Goal: Task Accomplishment & Management: Use online tool/utility

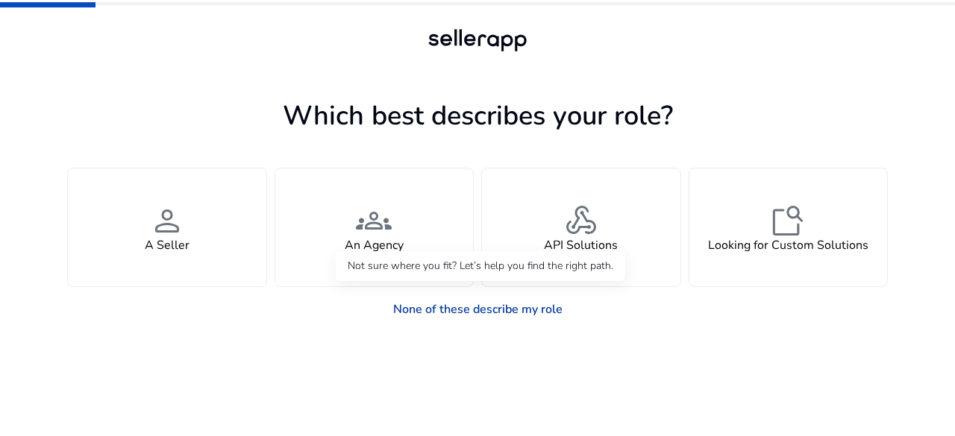
click at [515, 303] on link "None of these describe my role" at bounding box center [477, 310] width 193 height 30
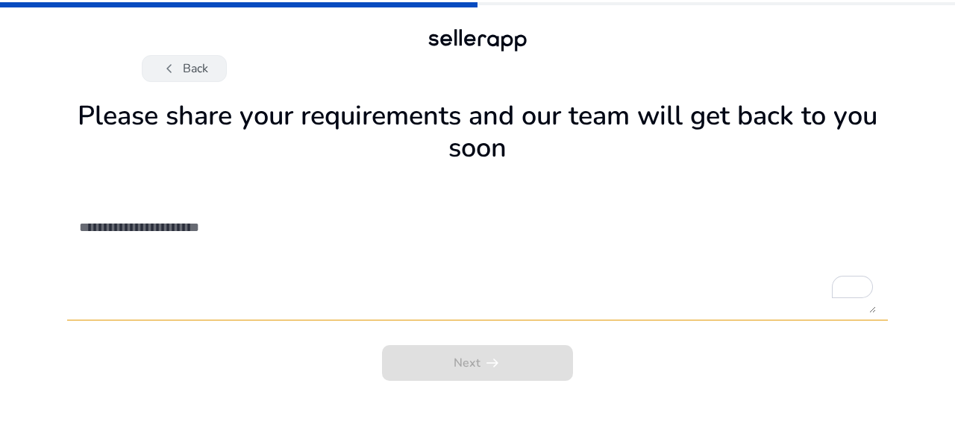
click at [189, 69] on button "chevron_left Back" at bounding box center [184, 68] width 85 height 27
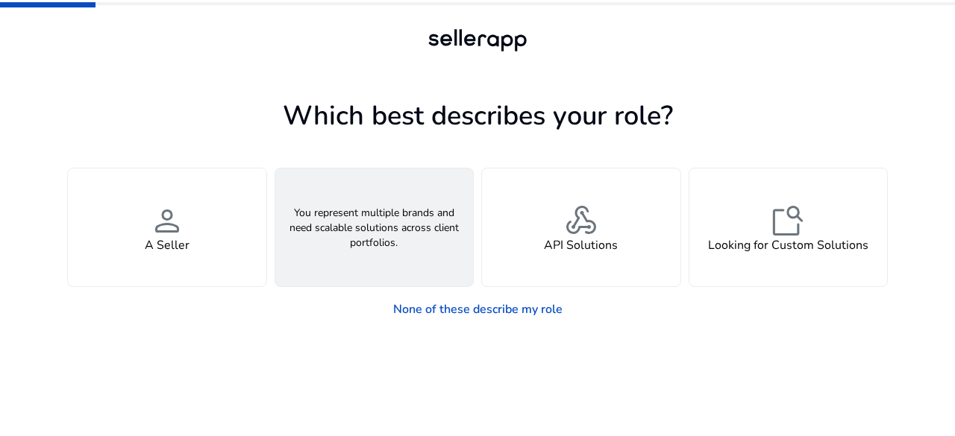
click at [377, 209] on span "groups" at bounding box center [374, 221] width 36 height 36
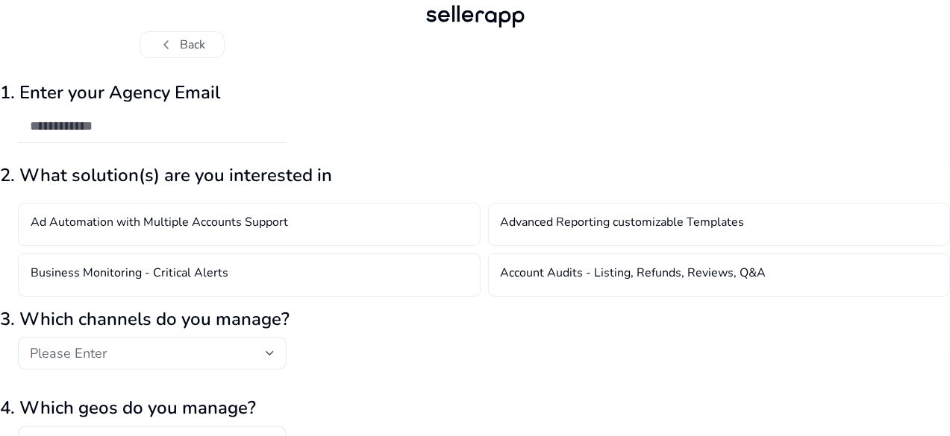
scroll to position [23, 0]
click at [274, 119] on input "email" at bounding box center [152, 127] width 245 height 16
type input "*"
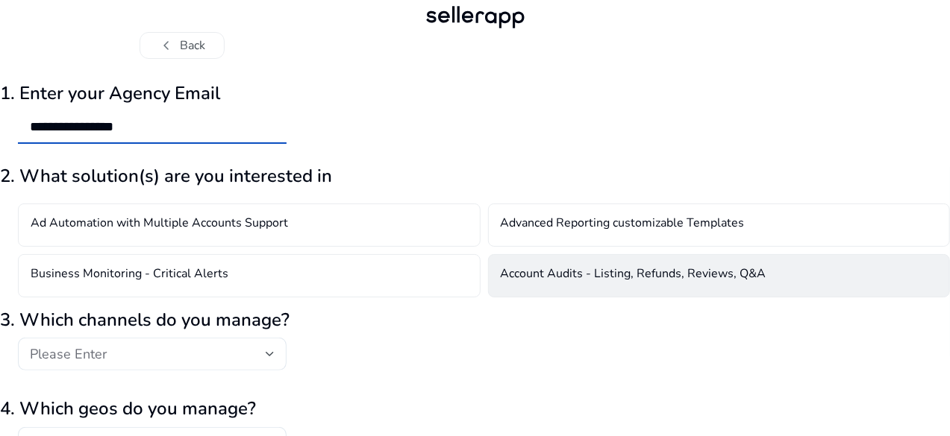
type input "**********"
click at [610, 275] on h4 "Account Audits - Listing, Refunds, Reviews, Q&A" at bounding box center [633, 276] width 266 height 18
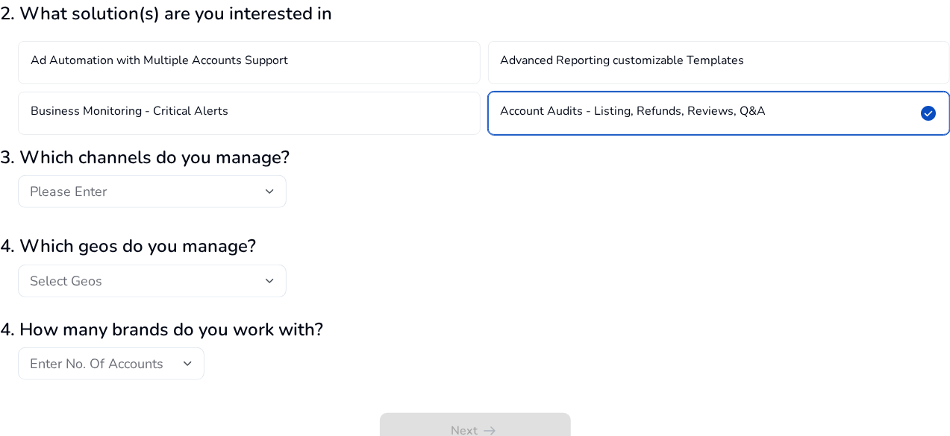
scroll to position [192, 0]
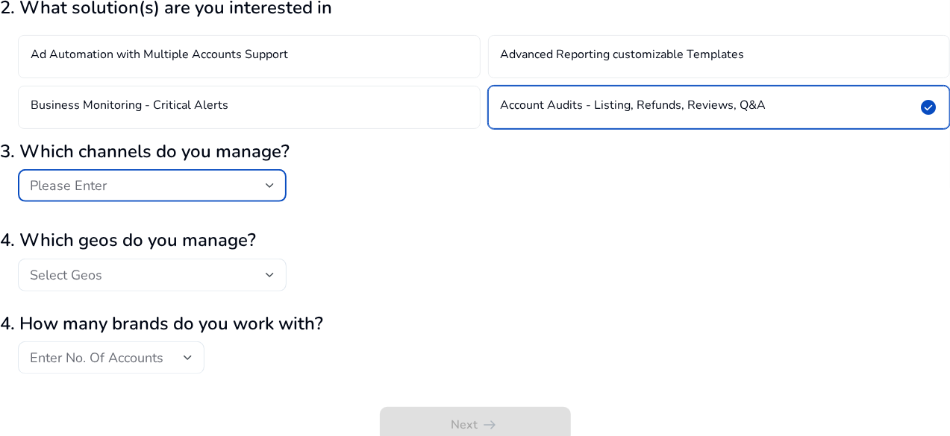
click at [255, 186] on div "Please Enter" at bounding box center [148, 186] width 236 height 16
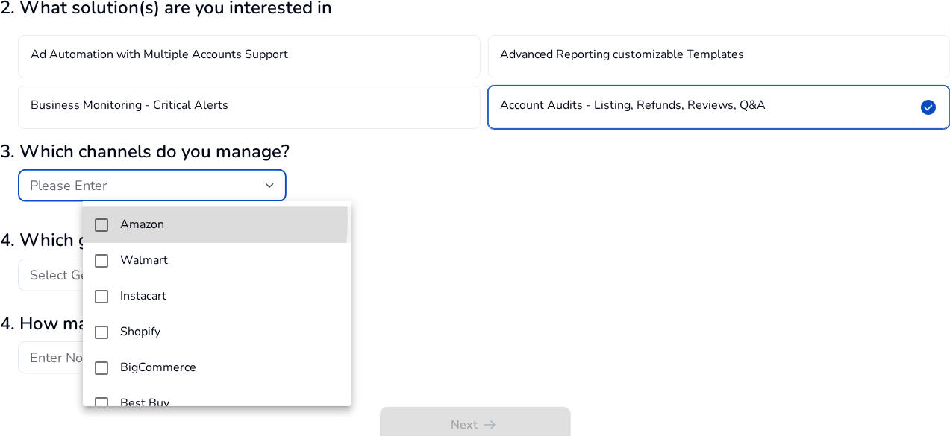
click at [98, 219] on mat-pseudo-checkbox at bounding box center [101, 225] width 13 height 13
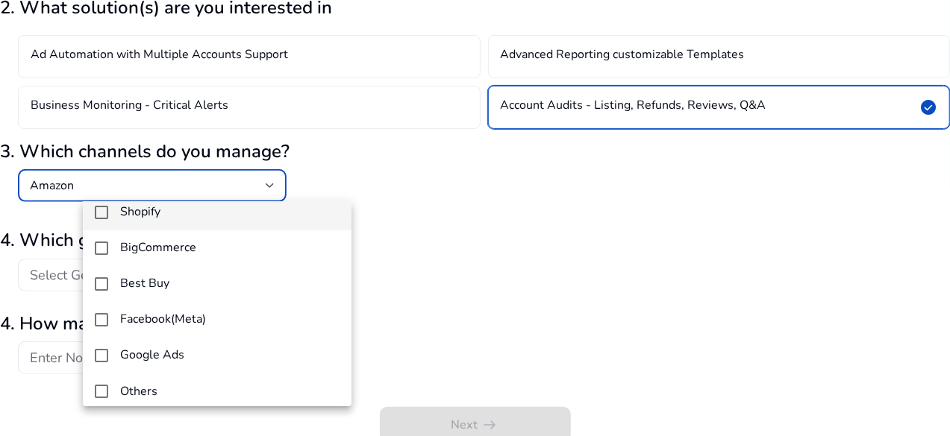
scroll to position [128, 0]
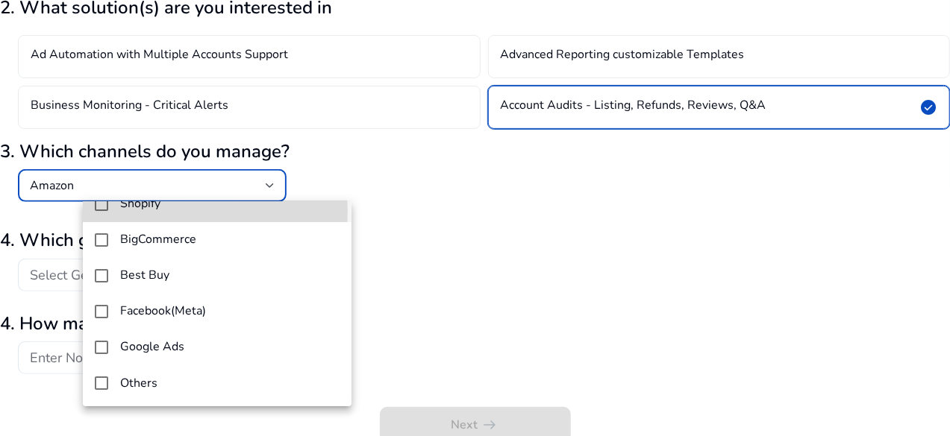
click at [101, 211] on mat-option "Shopify" at bounding box center [217, 204] width 269 height 36
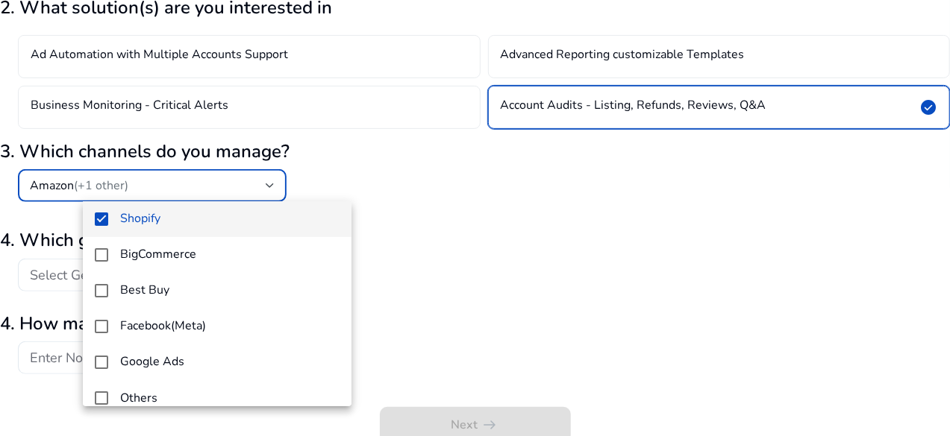
click at [442, 295] on div at bounding box center [475, 218] width 950 height 436
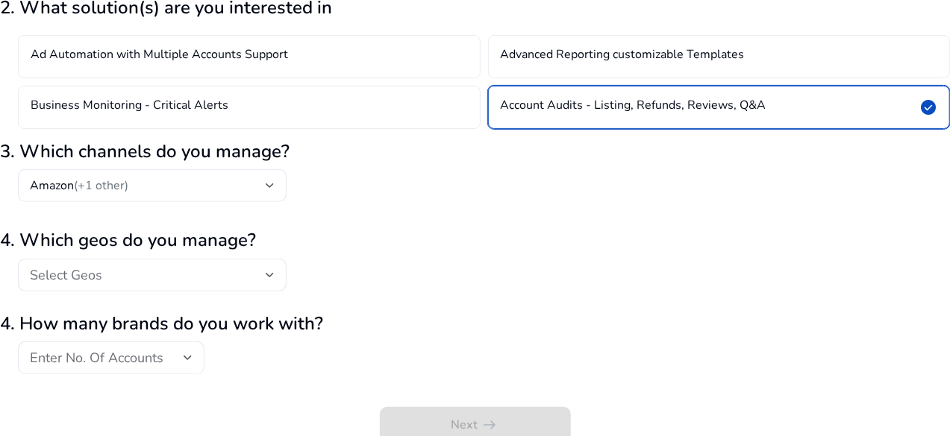
scroll to position [198, 0]
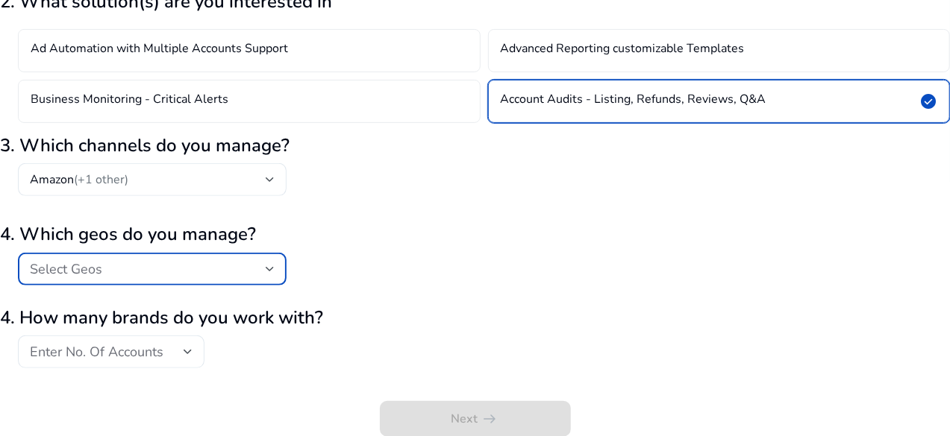
click at [266, 266] on div "Select Geos" at bounding box center [148, 269] width 236 height 16
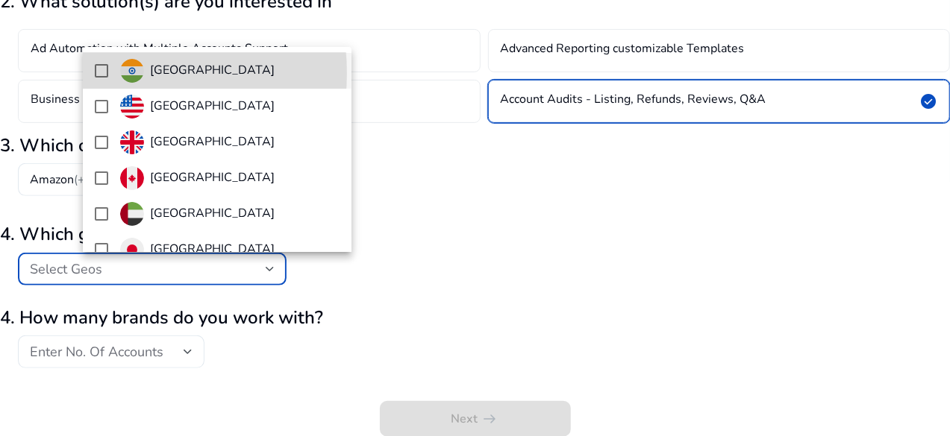
click at [100, 73] on mat-pseudo-checkbox at bounding box center [101, 70] width 13 height 13
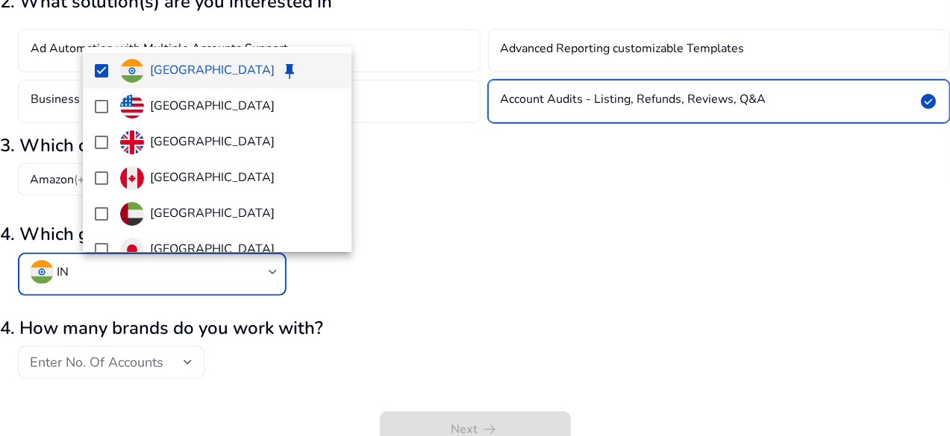
click at [217, 365] on div at bounding box center [475, 218] width 950 height 436
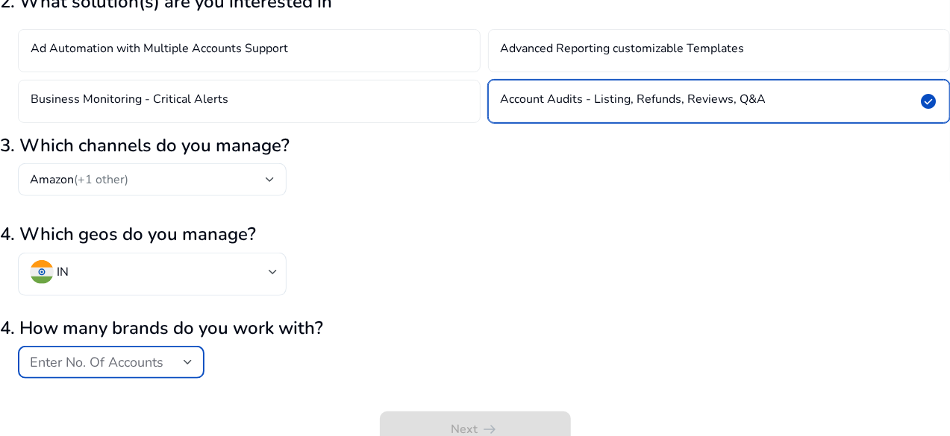
click at [163, 363] on span "Enter No. Of Accounts" at bounding box center [97, 363] width 134 height 18
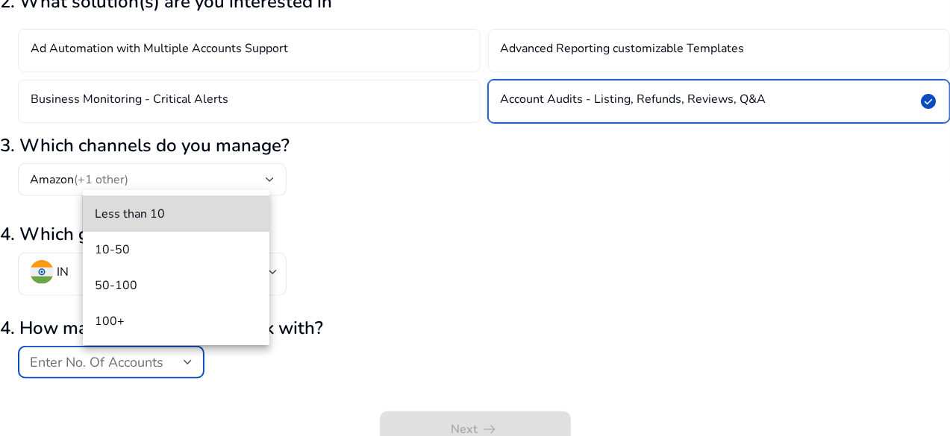
click at [152, 216] on span "Less than 10" at bounding box center [176, 214] width 163 height 16
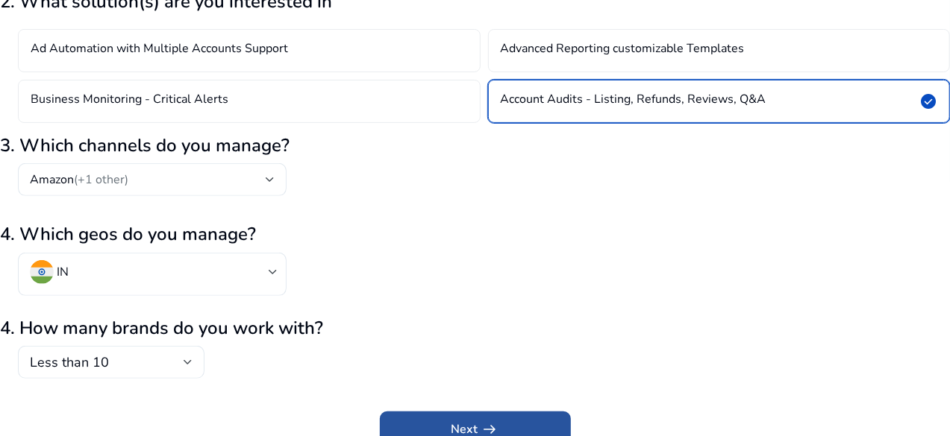
click at [489, 417] on span "submit" at bounding box center [475, 430] width 191 height 36
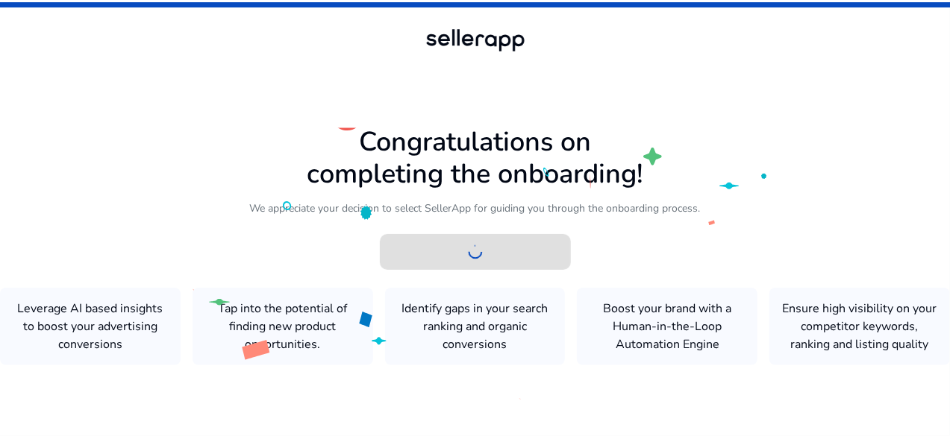
scroll to position [0, 0]
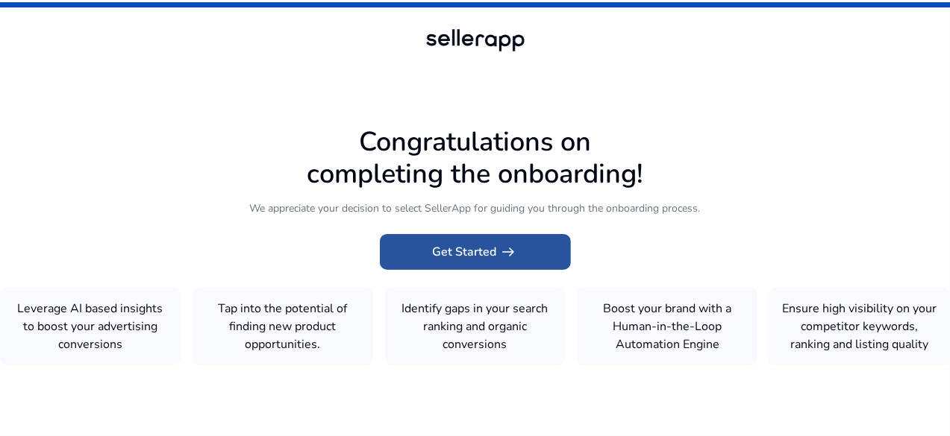
click at [489, 243] on span "Get Started arrow_right_alt" at bounding box center [475, 252] width 85 height 18
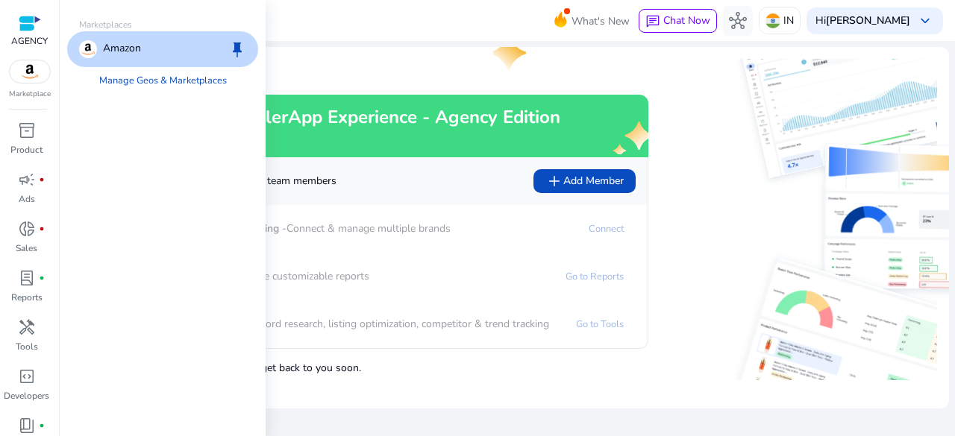
click at [28, 80] on img at bounding box center [30, 71] width 40 height 22
click at [204, 45] on div "Amazon keep" at bounding box center [162, 49] width 191 height 36
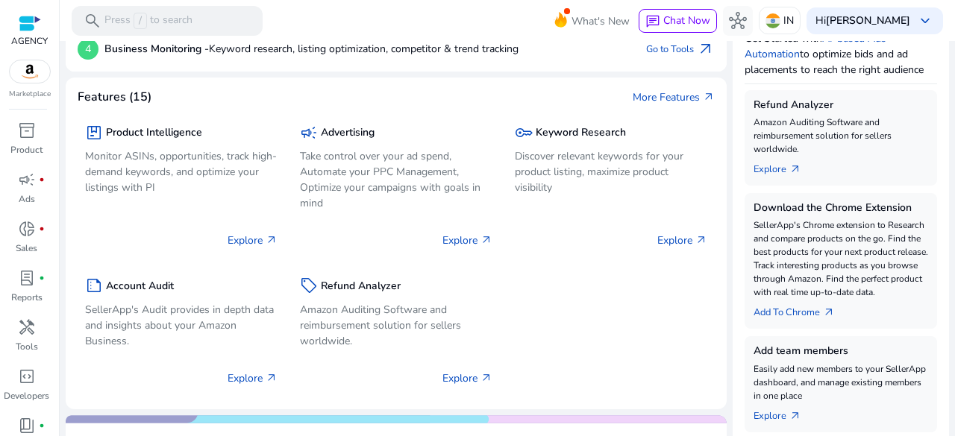
scroll to position [225, 0]
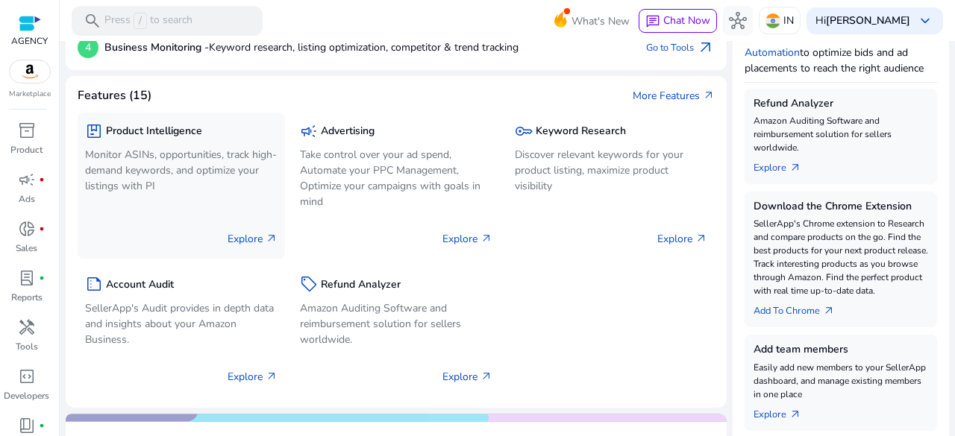
click at [240, 234] on p "Explore arrow_outward" at bounding box center [252, 239] width 50 height 16
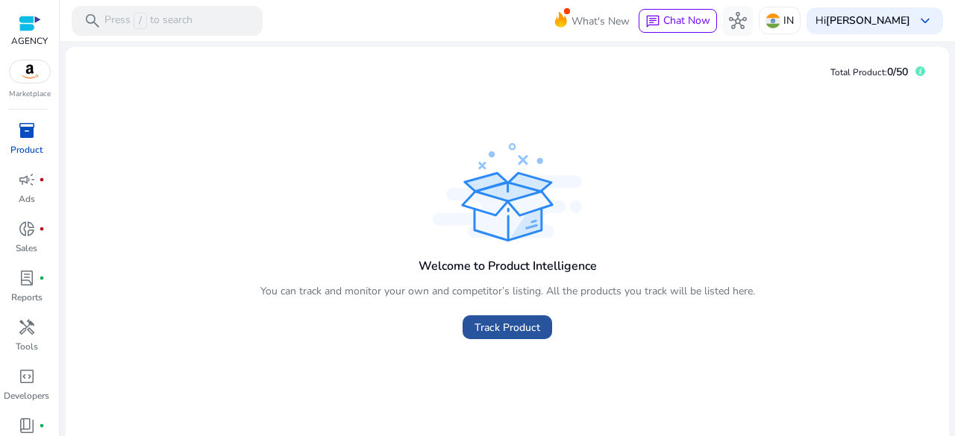
click at [494, 327] on span "Track Product" at bounding box center [507, 328] width 66 height 16
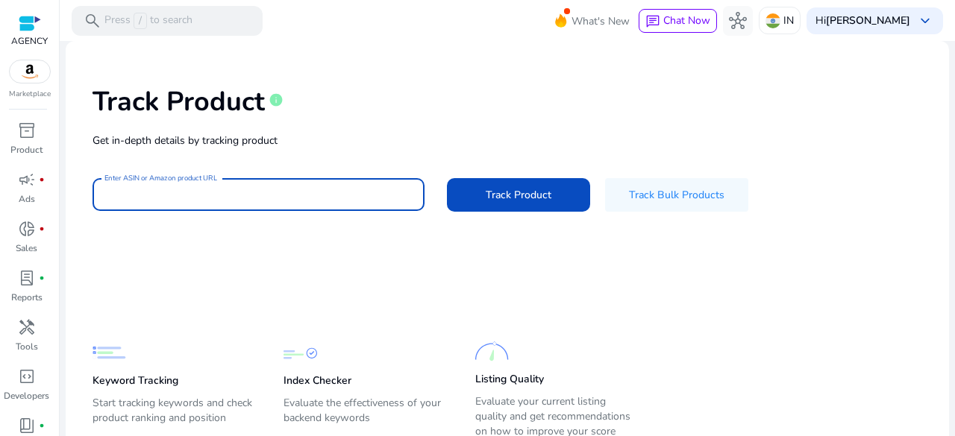
click at [283, 191] on input "Enter ASIN or Amazon product URL" at bounding box center [258, 194] width 308 height 16
paste input "**********"
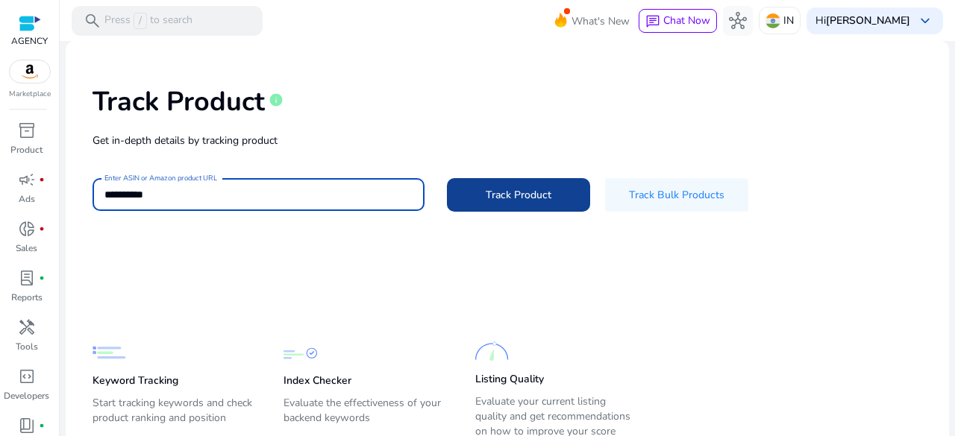
type input "**********"
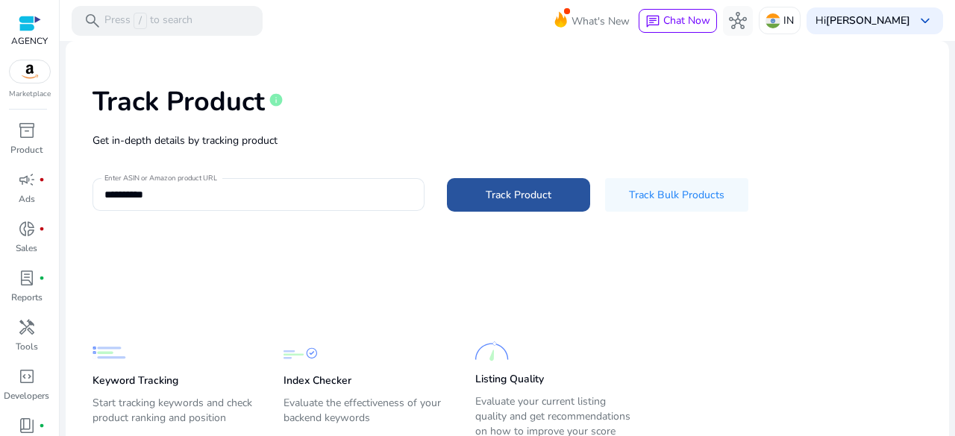
click at [545, 191] on span "Track Product" at bounding box center [519, 195] width 66 height 16
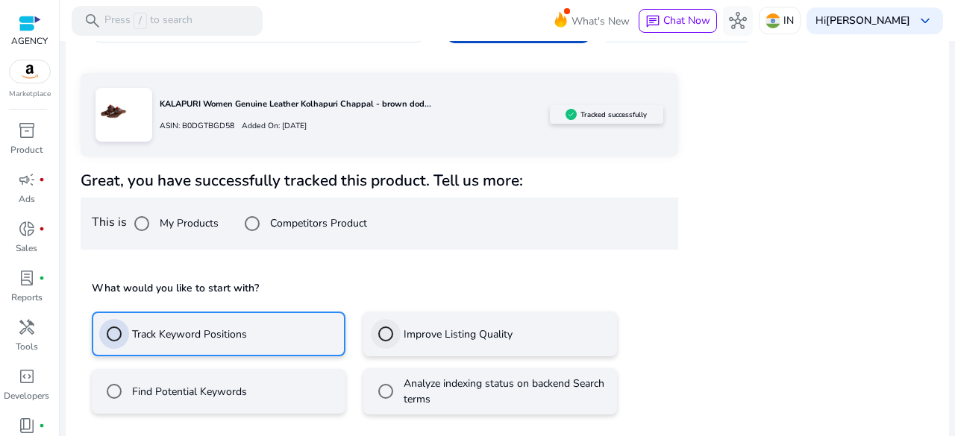
scroll to position [235, 0]
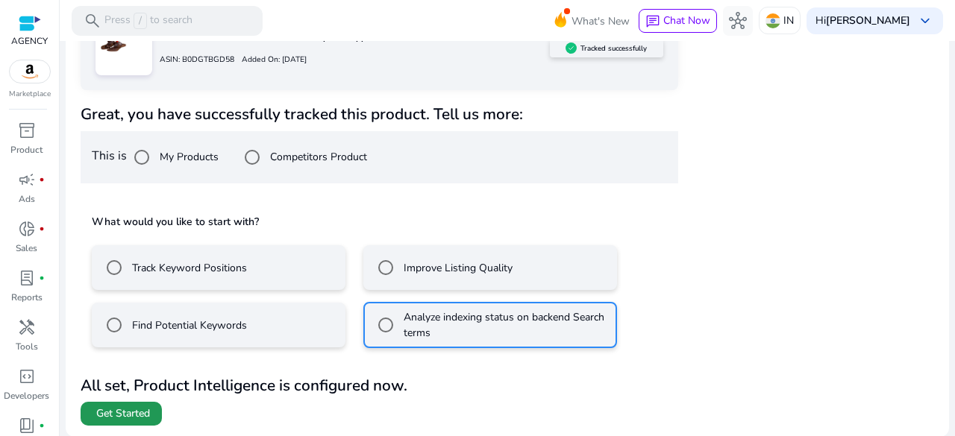
click at [126, 415] on span "Get Started" at bounding box center [123, 414] width 54 height 15
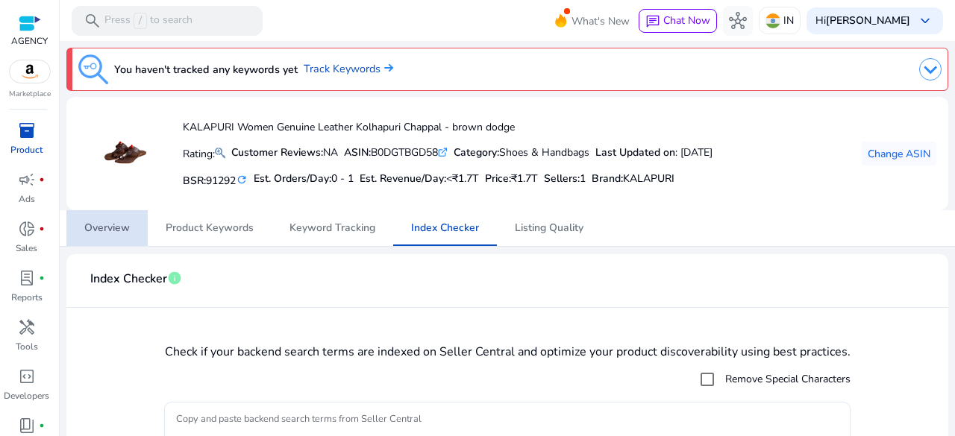
click at [109, 228] on span "Overview" at bounding box center [106, 228] width 45 height 10
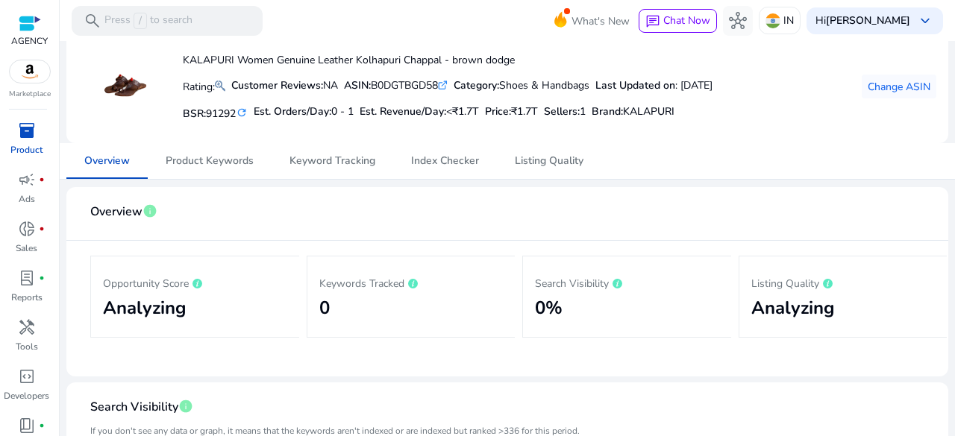
scroll to position [65, 0]
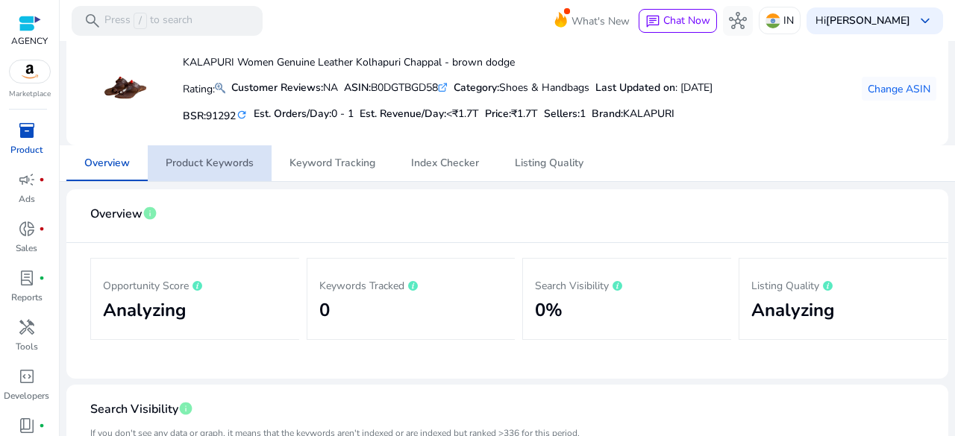
click at [216, 160] on span "Product Keywords" at bounding box center [210, 163] width 88 height 10
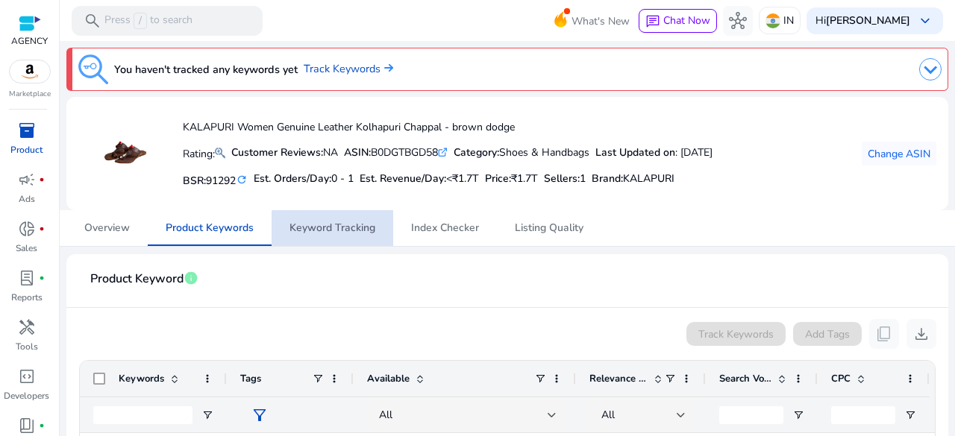
click at [336, 228] on span "Keyword Tracking" at bounding box center [332, 228] width 86 height 10
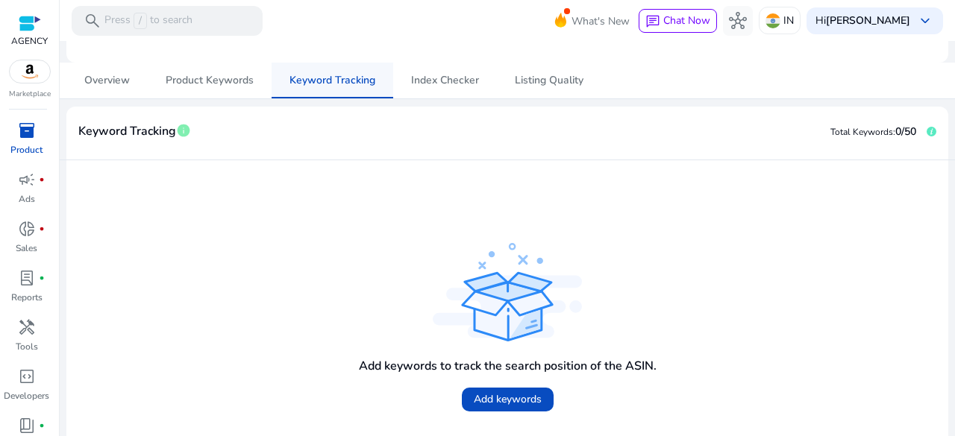
scroll to position [145, 0]
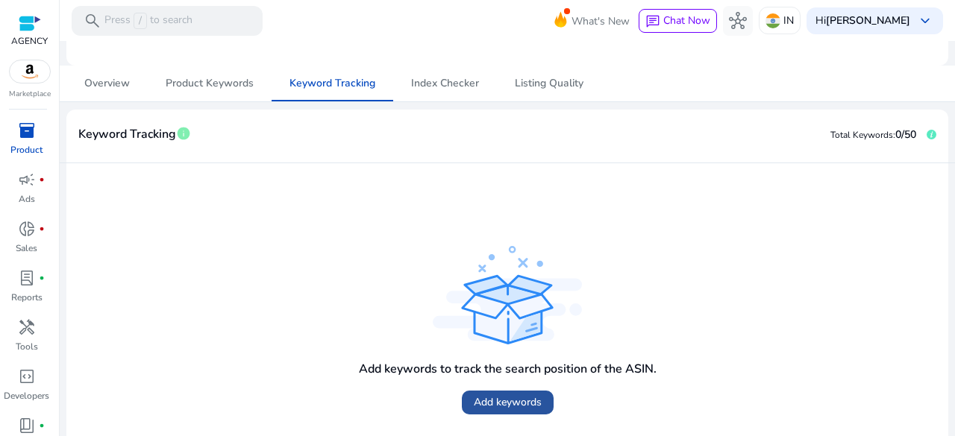
click at [523, 402] on span "Add keywords" at bounding box center [508, 403] width 68 height 16
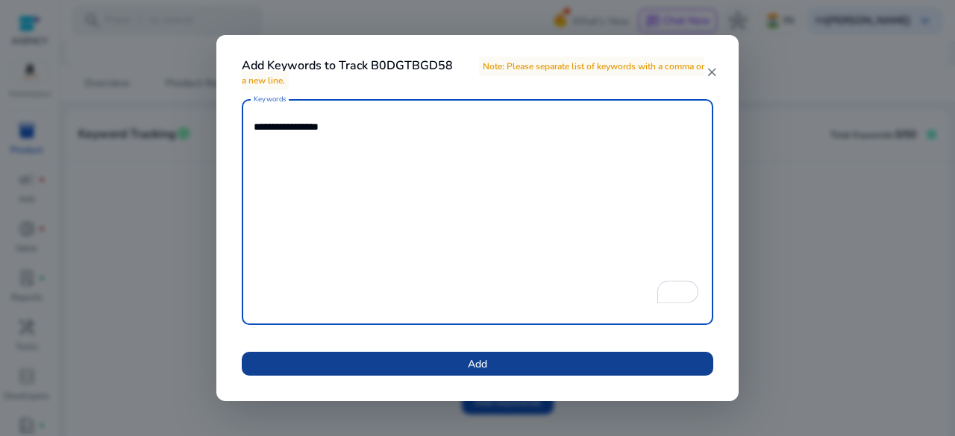
type textarea "**********"
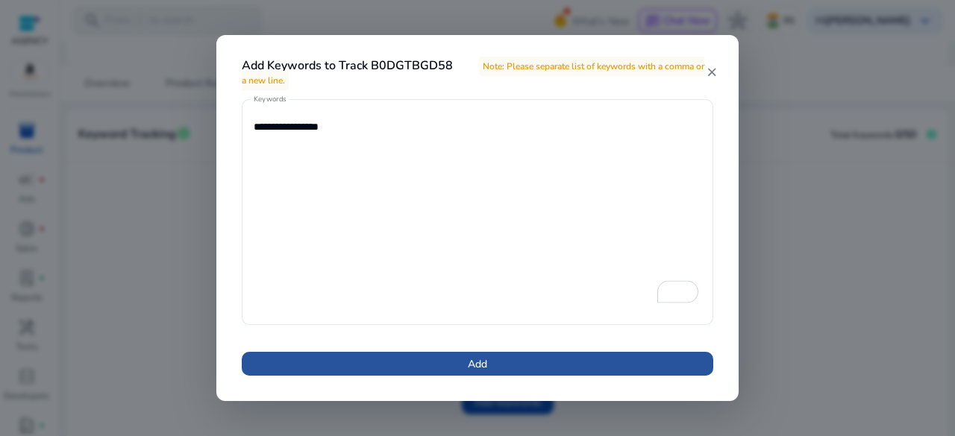
click at [500, 365] on span at bounding box center [477, 364] width 471 height 36
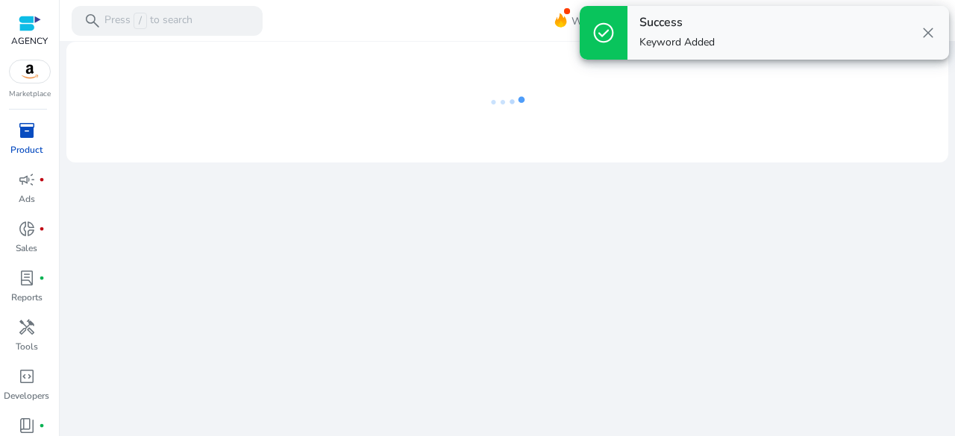
click at [926, 30] on span "close" at bounding box center [928, 33] width 18 height 18
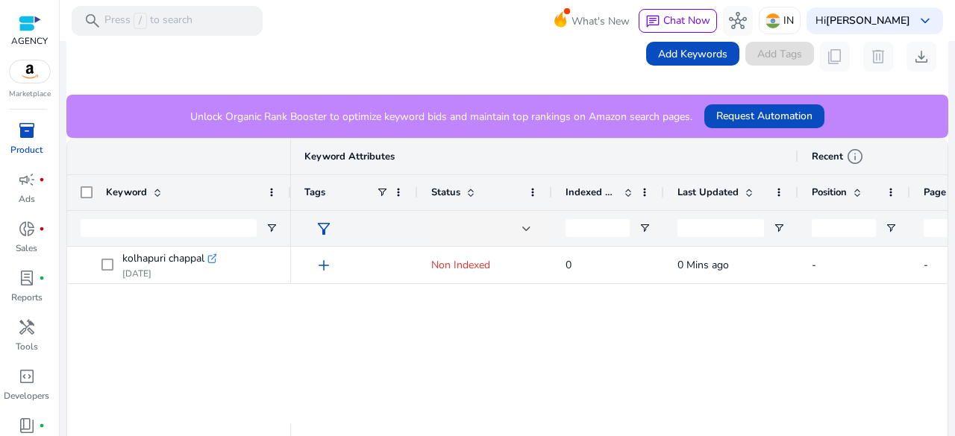
scroll to position [290, 0]
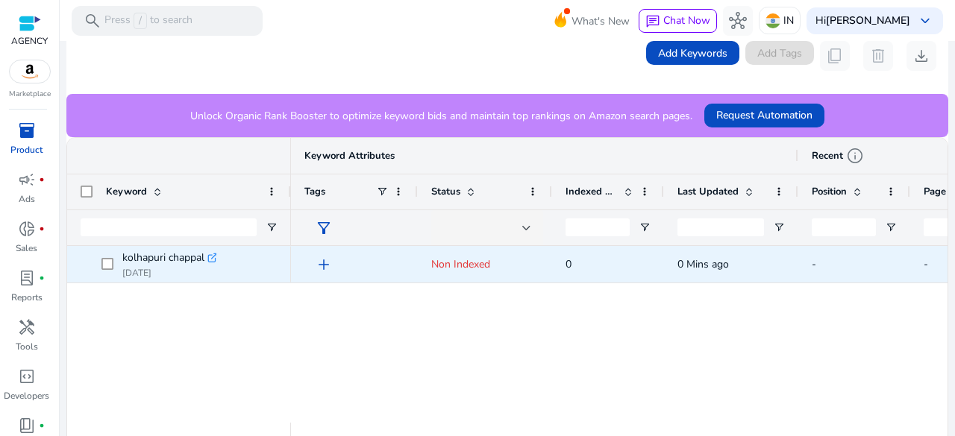
click at [473, 266] on span "Non Indexed" at bounding box center [460, 264] width 59 height 14
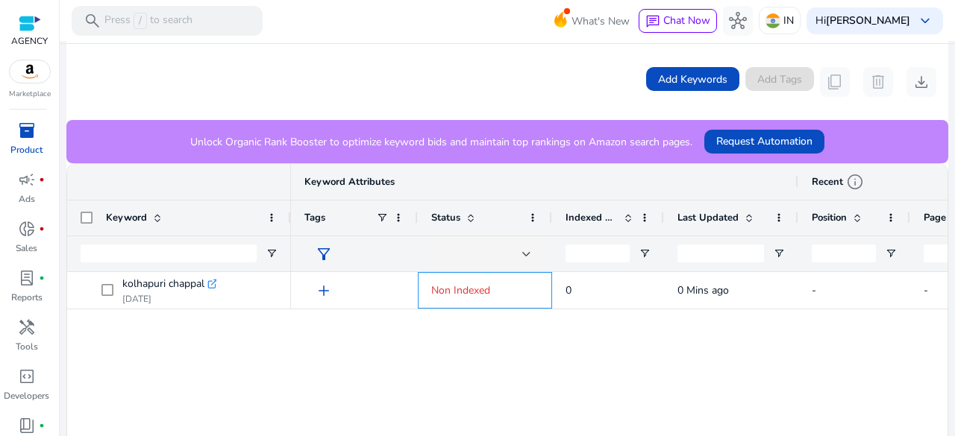
scroll to position [265, 0]
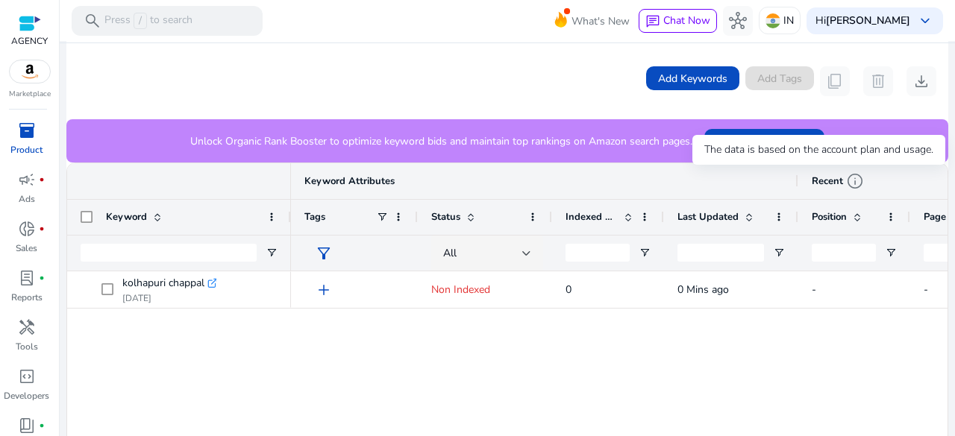
click at [856, 180] on span "info" at bounding box center [855, 181] width 18 height 18
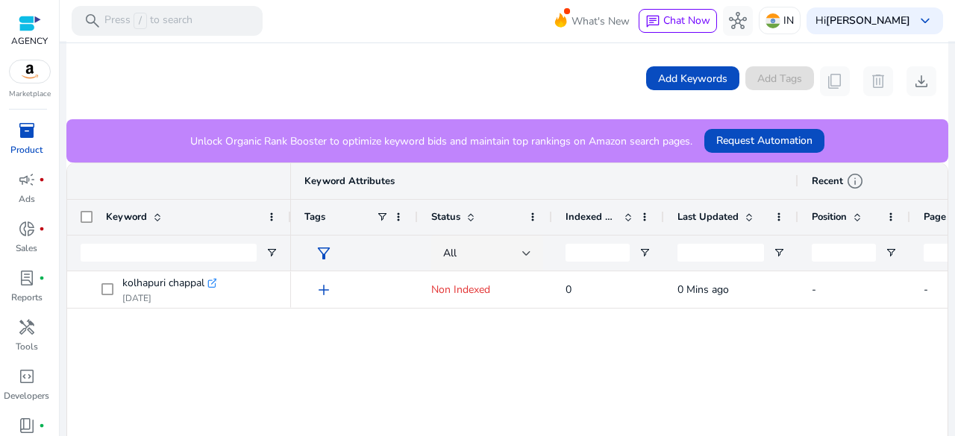
click at [856, 180] on span "info" at bounding box center [855, 181] width 18 height 18
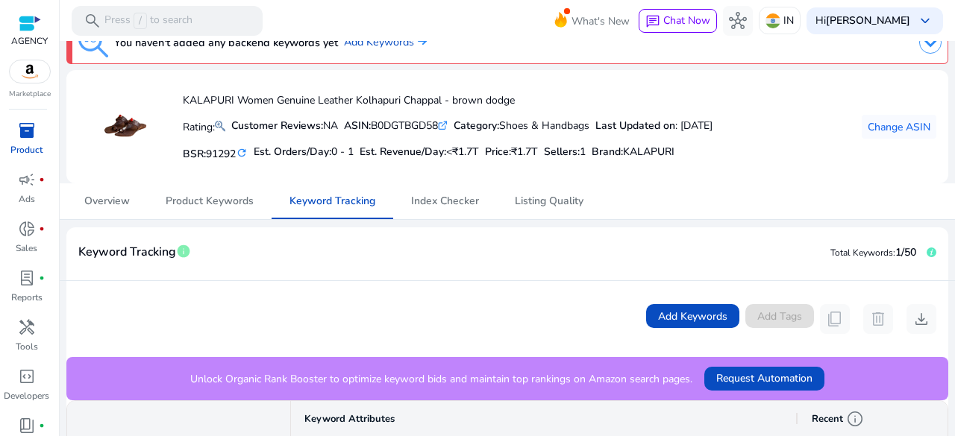
scroll to position [26, 0]
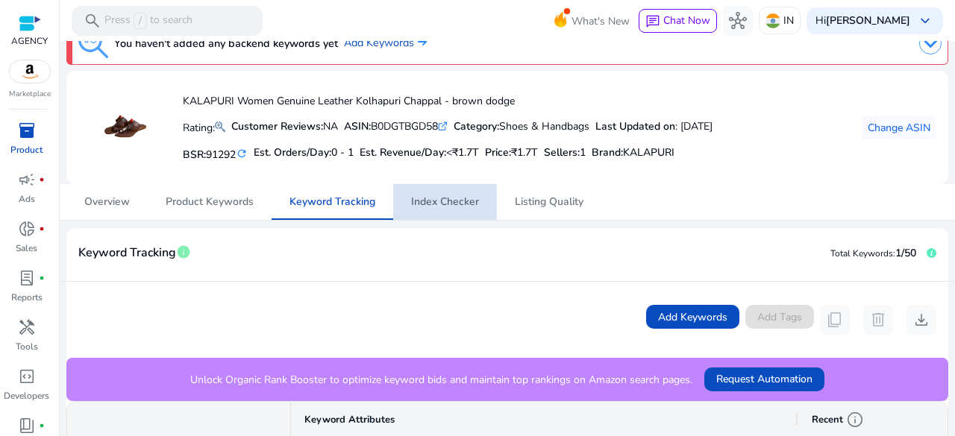
click at [411, 201] on span "Index Checker" at bounding box center [445, 202] width 68 height 10
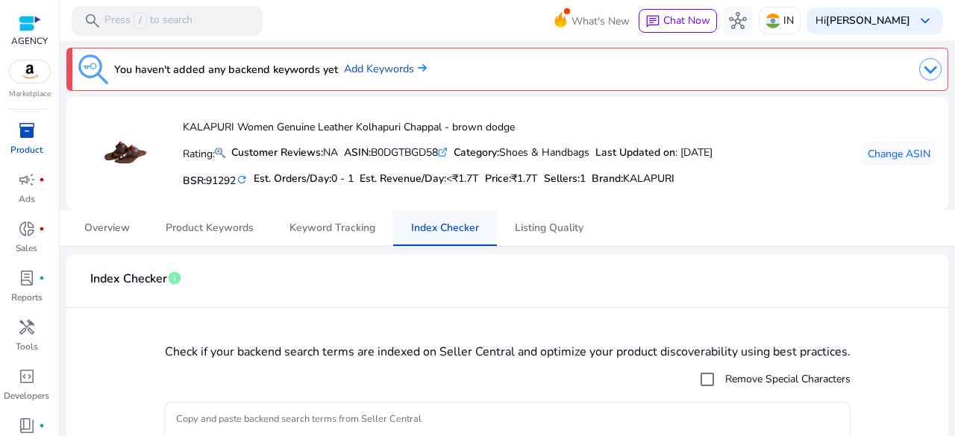
scroll to position [130, 0]
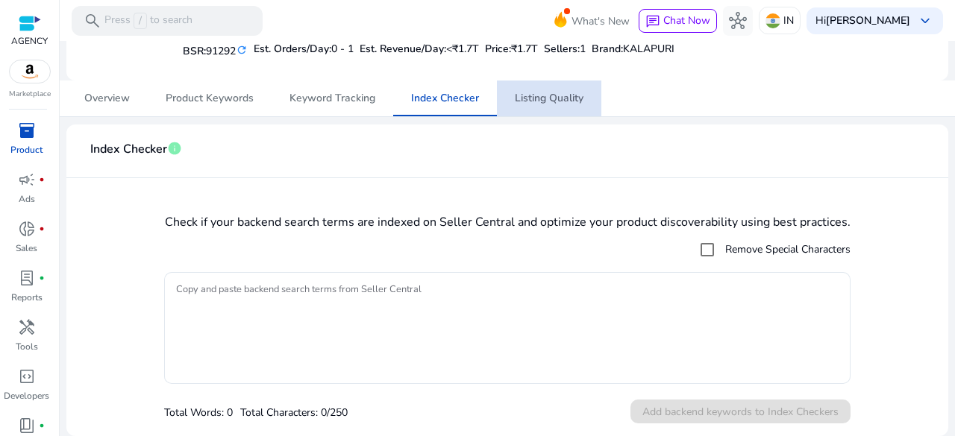
click at [540, 97] on span "Listing Quality" at bounding box center [549, 98] width 69 height 10
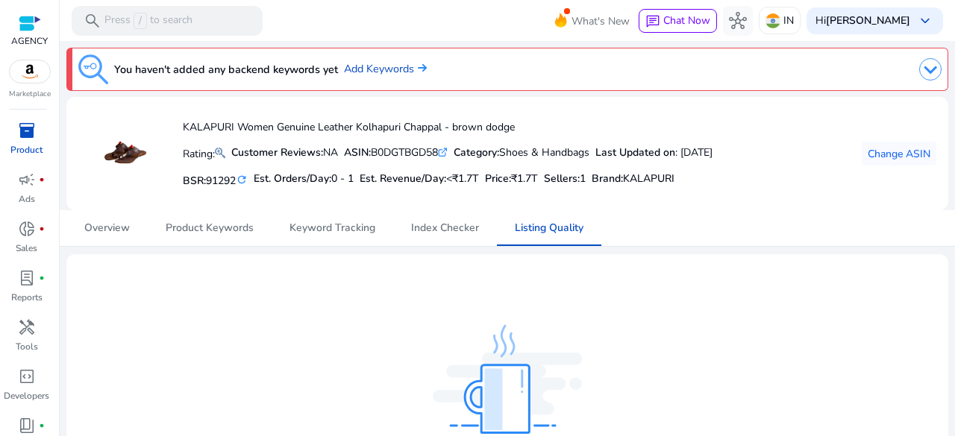
scroll to position [66, 0]
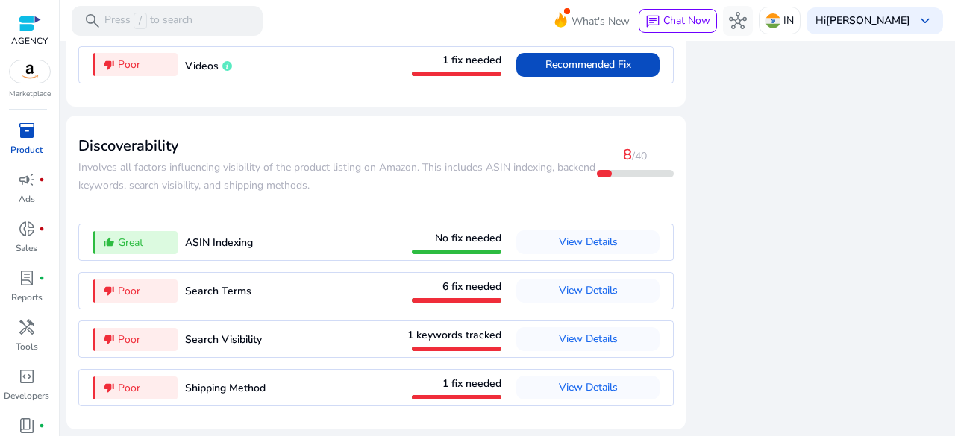
scroll to position [1650, 0]
click at [575, 398] on span "View Details" at bounding box center [588, 388] width 59 height 24
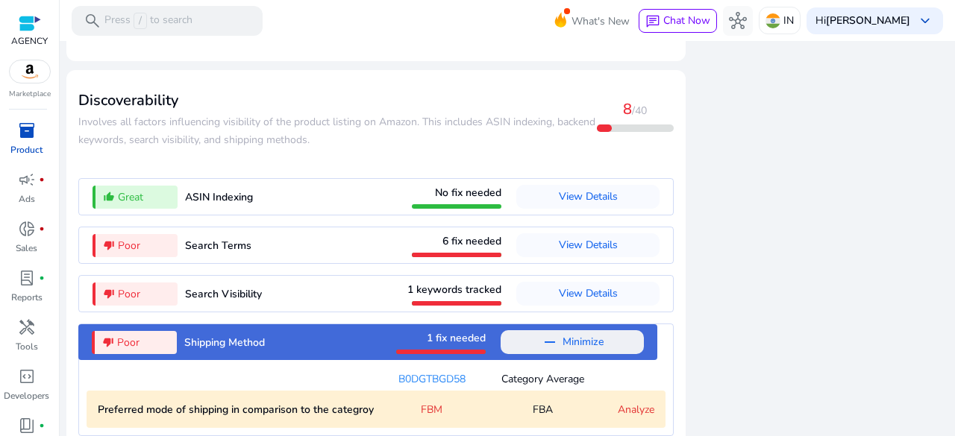
scroll to position [1725, 0]
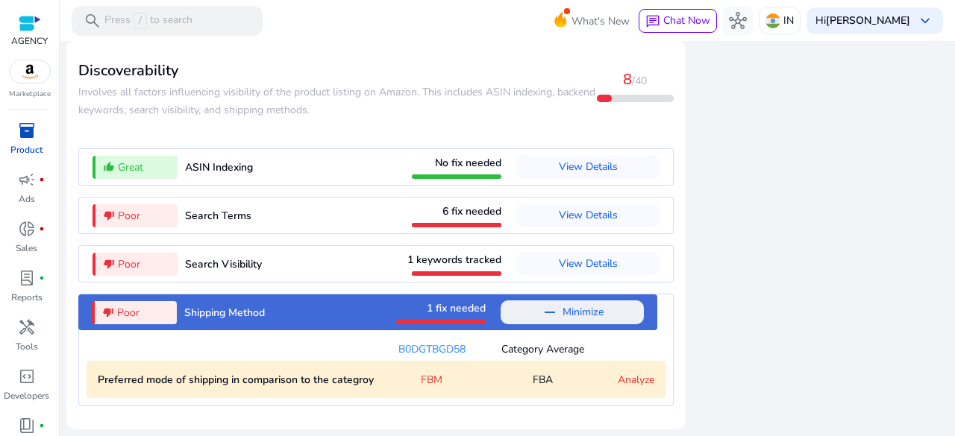
click at [423, 386] on span "FBM" at bounding box center [432, 380] width 22 height 16
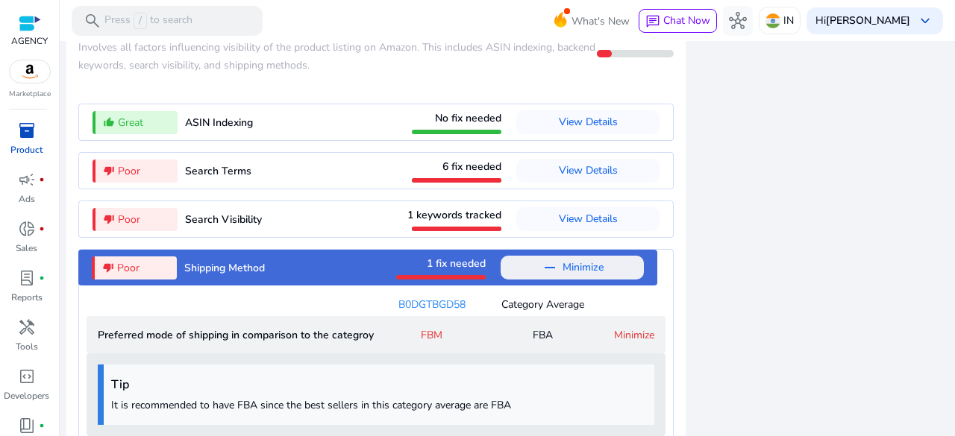
scroll to position [1807, 0]
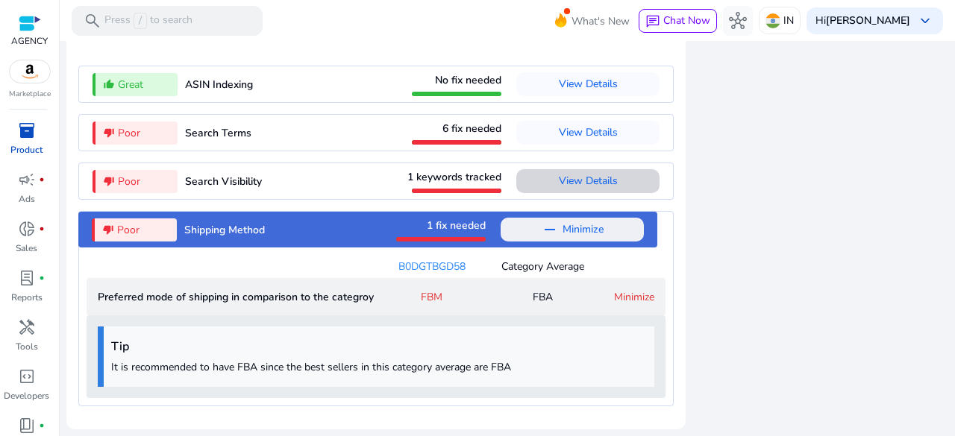
click at [582, 184] on span "View Details" at bounding box center [588, 181] width 59 height 14
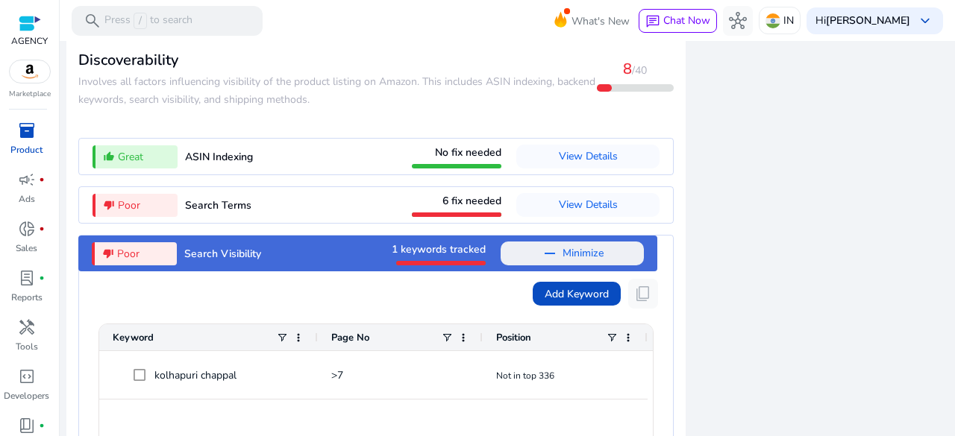
scroll to position [1689, 0]
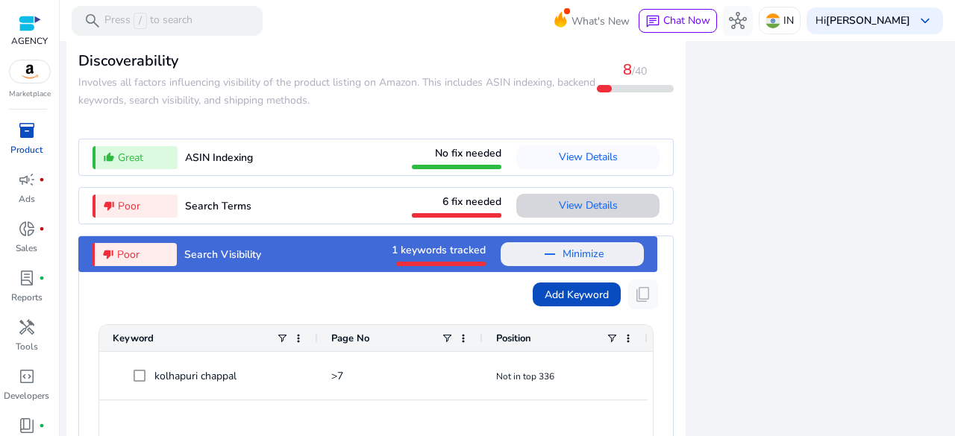
click at [568, 213] on span "View Details" at bounding box center [588, 205] width 59 height 14
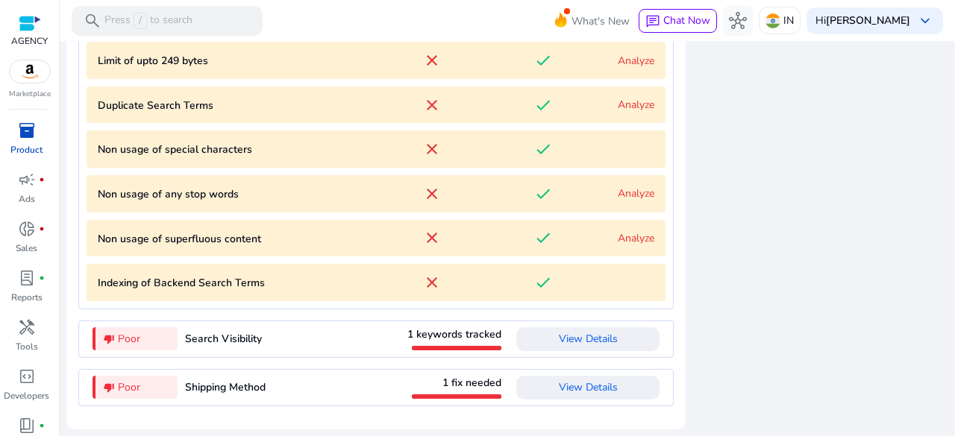
scroll to position [1947, 0]
click at [574, 331] on span "View Details" at bounding box center [588, 339] width 59 height 24
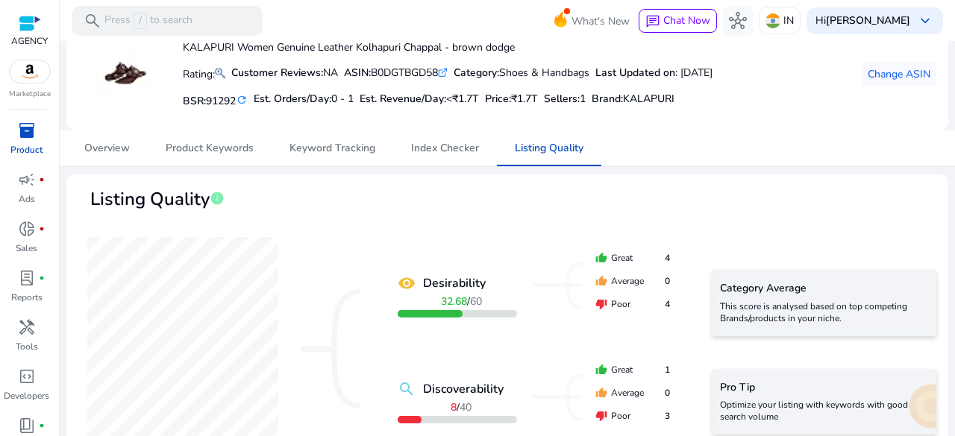
scroll to position [0, 0]
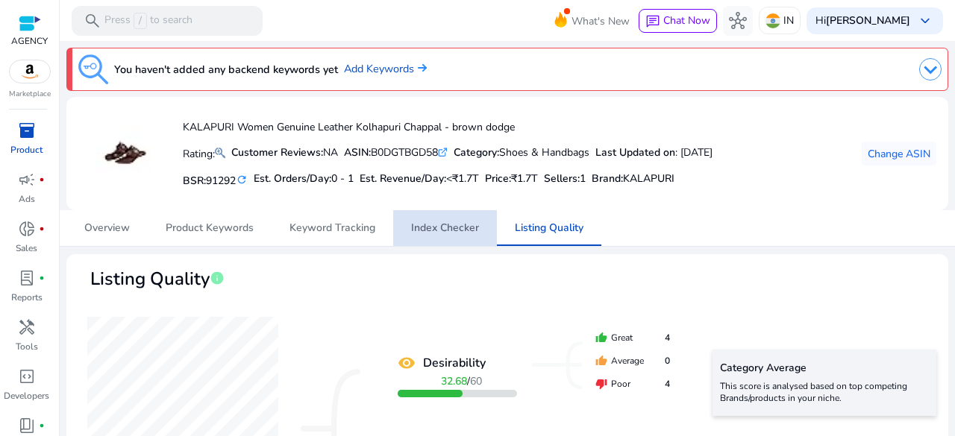
click at [429, 239] on span "Index Checker" at bounding box center [445, 228] width 68 height 36
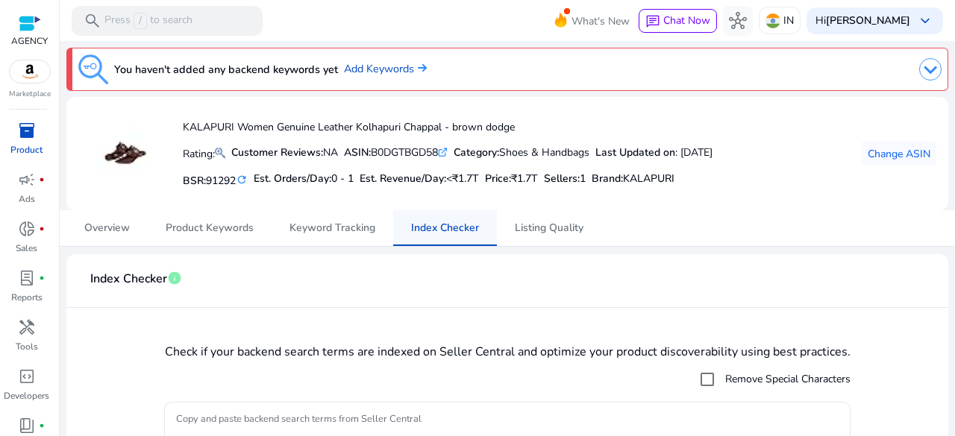
scroll to position [130, 0]
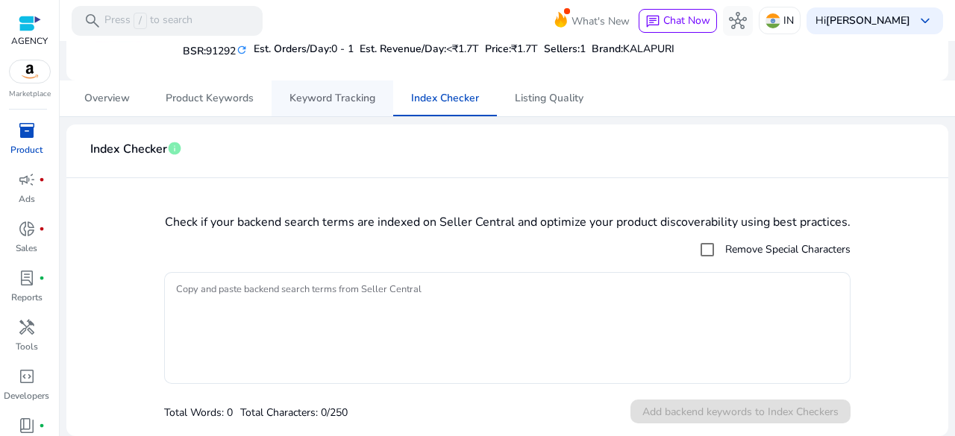
click at [329, 98] on span "Keyword Tracking" at bounding box center [332, 98] width 86 height 10
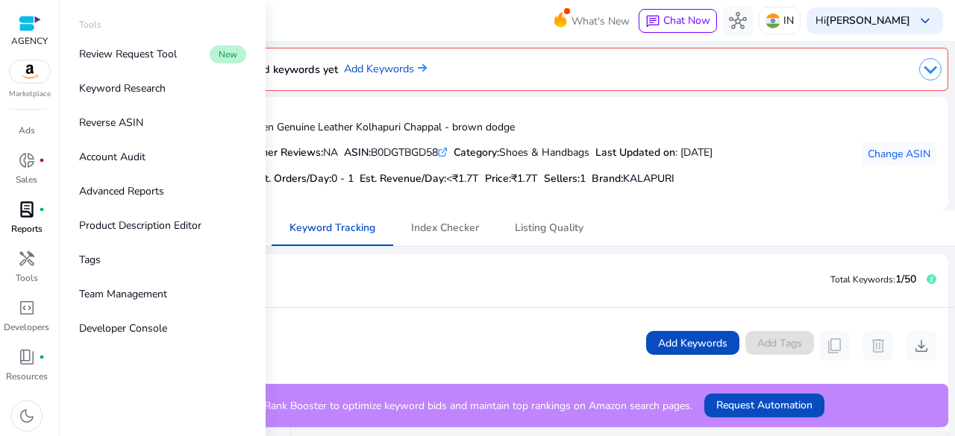
scroll to position [67, 0]
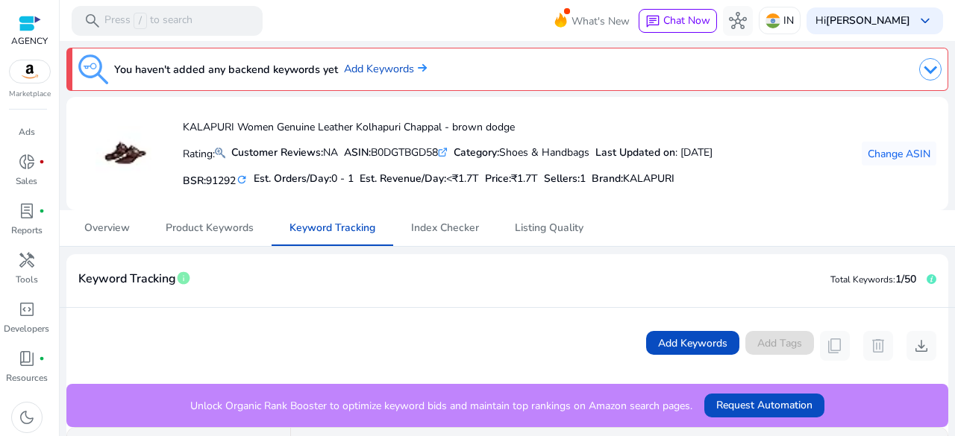
drag, startPoint x: 151, startPoint y: 57, endPoint x: 471, endPoint y: 287, distance: 393.9
click at [471, 287] on mat-card-header "Keyword Tracking info Total Keywords: 1/50" at bounding box center [507, 287] width 882 height 42
click at [26, 222] on link "lab_profile fiber_manual_record Reports" at bounding box center [26, 223] width 53 height 49
click at [546, 223] on span "Listing Quality" at bounding box center [549, 228] width 69 height 10
